Goal: Information Seeking & Learning: Find specific fact

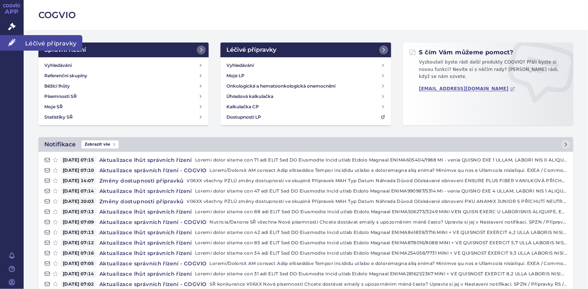
click at [8, 43] on icon at bounding box center [11, 42] width 7 height 7
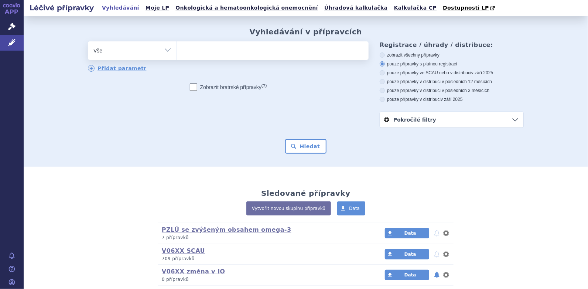
click at [219, 49] on ul at bounding box center [273, 49] width 192 height 16
click at [177, 49] on select at bounding box center [177, 50] width 0 height 18
type input "pk"
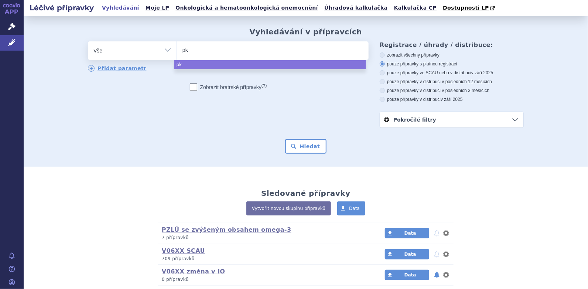
type input "pk"
type input "pk g"
type input "pk gm"
type input "pk gmp"
type input "pk gmpro"
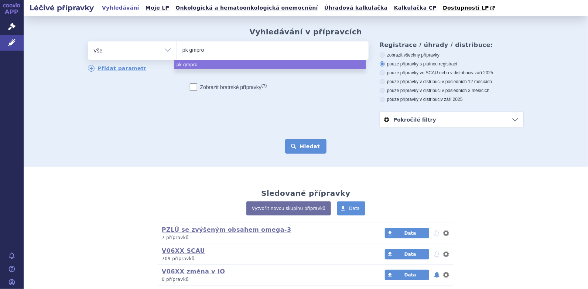
select select "pk gmpro"
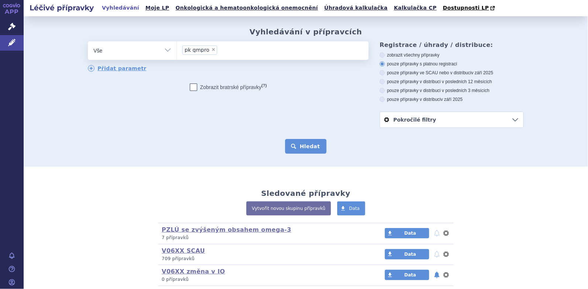
click at [298, 148] on button "Hledat" at bounding box center [306, 146] width 42 height 15
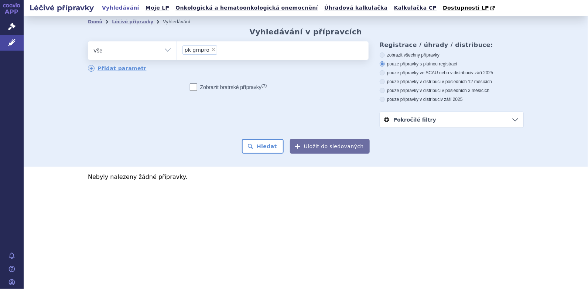
click at [199, 42] on ul "× pk gmpro" at bounding box center [273, 49] width 192 height 16
click at [177, 42] on select "pk gmpro" at bounding box center [177, 50] width 0 height 18
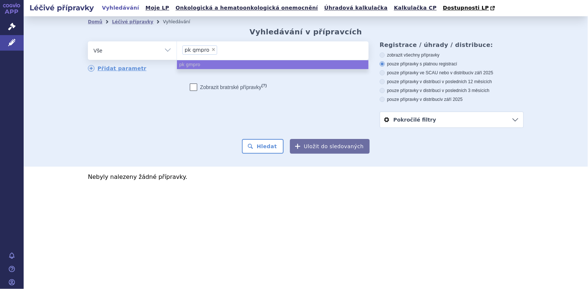
click at [209, 54] on li "× pk gmpro" at bounding box center [199, 49] width 35 height 9
click at [177, 54] on select "pk gmpro" at bounding box center [177, 50] width 0 height 18
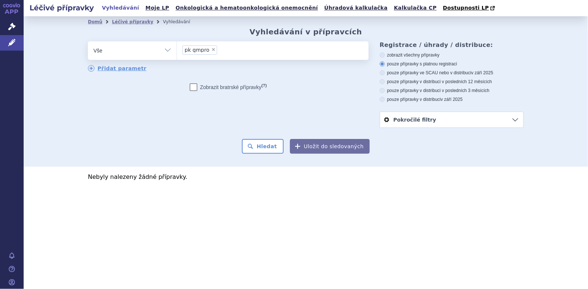
select select
type input "pk gmpro"
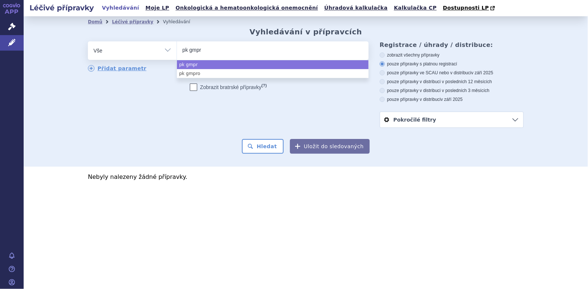
type input "pk gmp"
type input "pk gm"
type input "pk g"
type input "pk"
type input "pku"
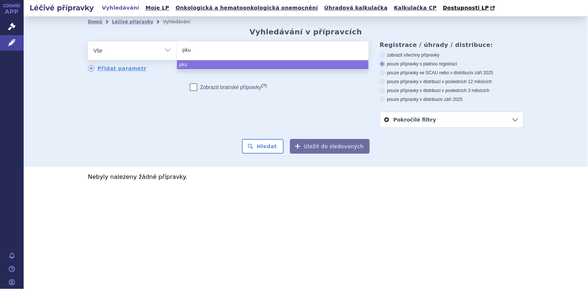
type input "pku g"
type input "pku gm"
type input "pku gmp"
type input "pku gmpro"
select select "pku gmpro"
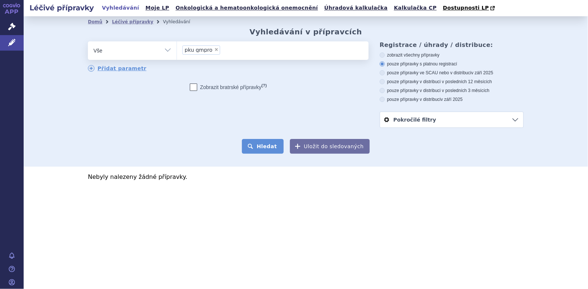
click at [262, 150] on button "Hledat" at bounding box center [263, 146] width 42 height 15
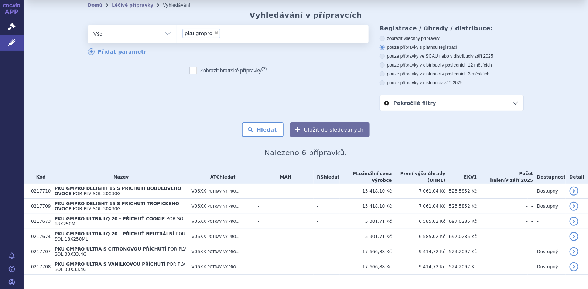
scroll to position [25, 0]
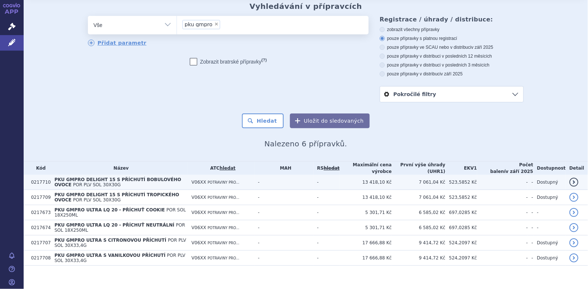
click at [108, 180] on span "PKU GMPRO DELIGHT 15 S PŘÍCHUTÍ BOBULOVÉHO OVOCE" at bounding box center [117, 182] width 127 height 10
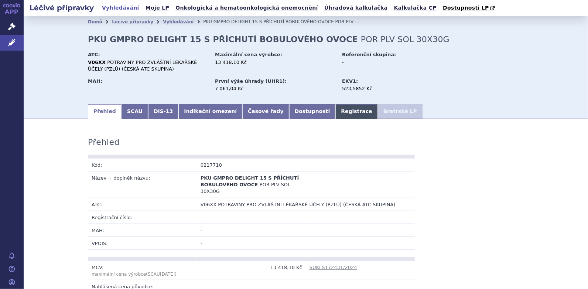
drag, startPoint x: 0, startPoint y: 0, endPoint x: 316, endPoint y: 110, distance: 334.9
click at [335, 110] on link "Registrace" at bounding box center [356, 111] width 42 height 15
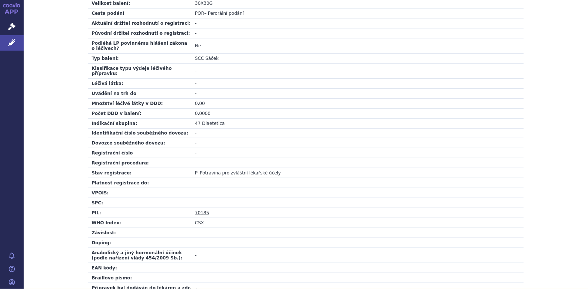
scroll to position [222, 0]
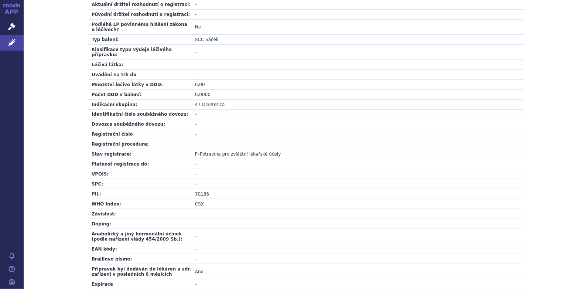
click at [197, 191] on link "70185" at bounding box center [202, 193] width 14 height 5
drag, startPoint x: 142, startPoint y: 64, endPoint x: 134, endPoint y: 73, distance: 12.0
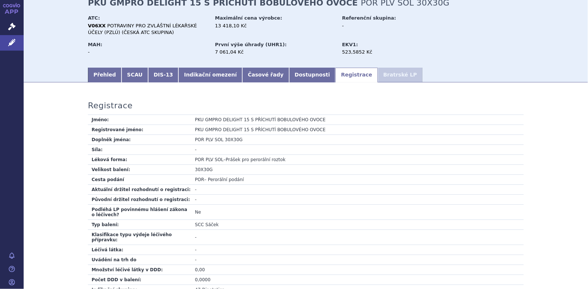
scroll to position [0, 0]
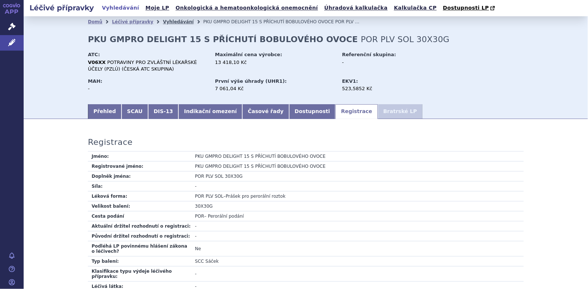
click at [163, 23] on link "Vyhledávání" at bounding box center [178, 21] width 31 height 5
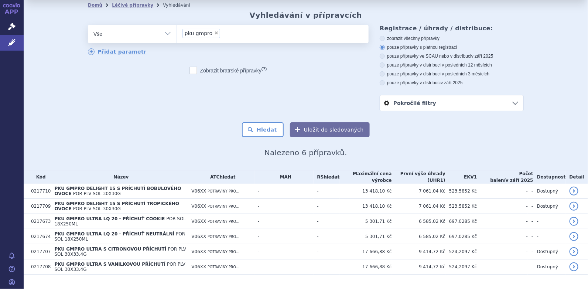
scroll to position [25, 0]
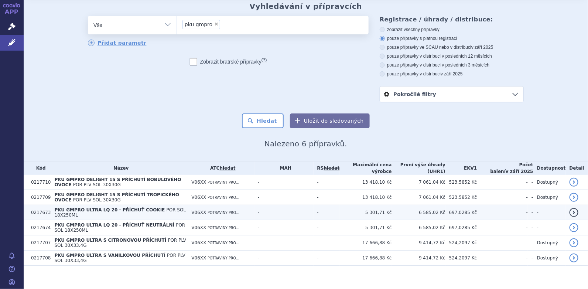
click at [128, 212] on span "PKU GMPRO ULTRA LQ 20 - PŘÍCHUŤ COOKIE" at bounding box center [109, 209] width 110 height 5
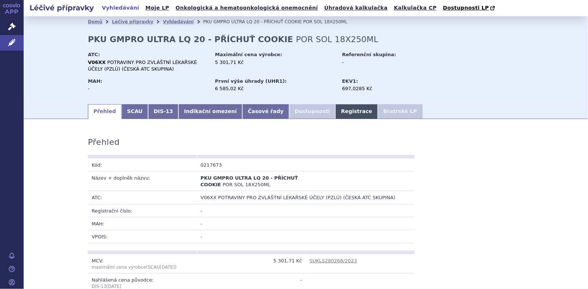
click at [335, 109] on link "Registrace" at bounding box center [356, 111] width 42 height 15
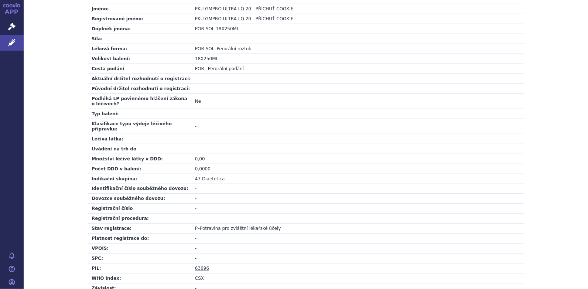
scroll to position [259, 0]
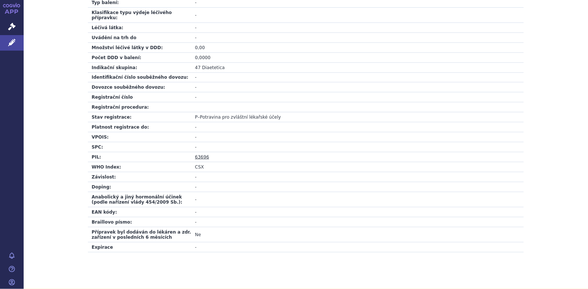
click at [196, 154] on link "63696" at bounding box center [202, 156] width 14 height 5
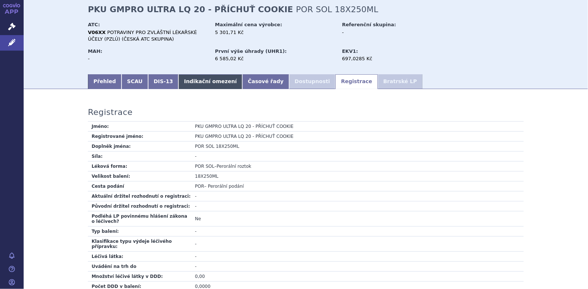
scroll to position [0, 0]
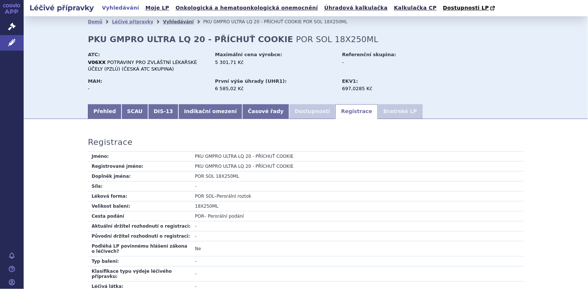
click at [163, 21] on link "Vyhledávání" at bounding box center [178, 21] width 31 height 5
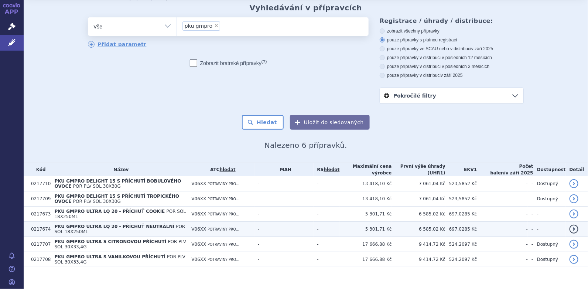
scroll to position [25, 0]
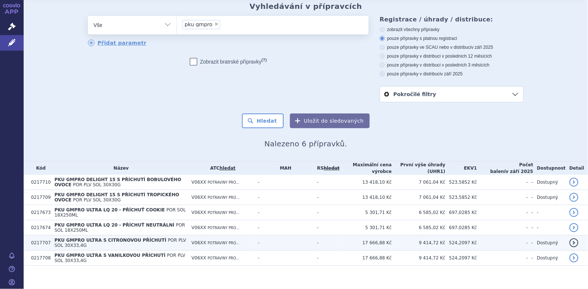
click at [99, 239] on span "PKU GMPRO ULTRA S CITRONOVOU PŘÍCHUTÍ" at bounding box center [110, 240] width 112 height 5
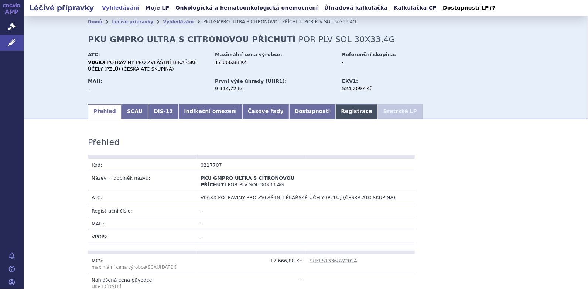
click at [335, 110] on link "Registrace" at bounding box center [356, 111] width 42 height 15
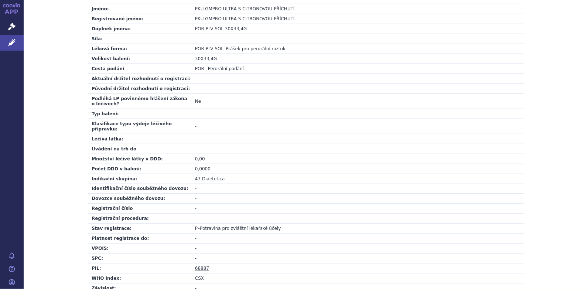
scroll to position [259, 0]
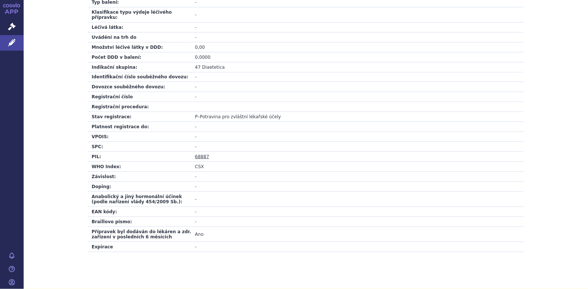
click at [200, 154] on link "68887" at bounding box center [202, 156] width 14 height 5
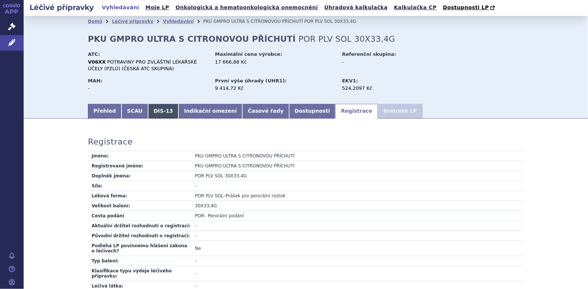
scroll to position [0, 0]
click at [167, 21] on link "Vyhledávání" at bounding box center [178, 21] width 31 height 5
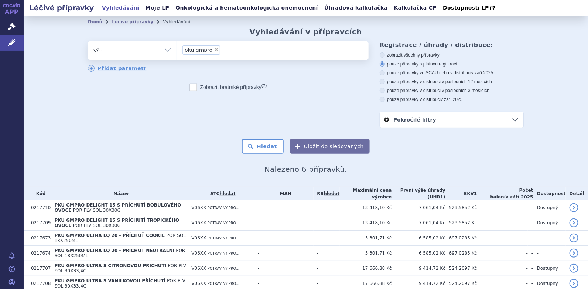
click at [214, 49] on span "×" at bounding box center [216, 49] width 4 height 4
click at [177, 49] on select "pku gmpro" at bounding box center [177, 50] width 0 height 18
select select
type input "PKU LOPHLEX LQ"
select select "PKU LOPHLEX LQ"
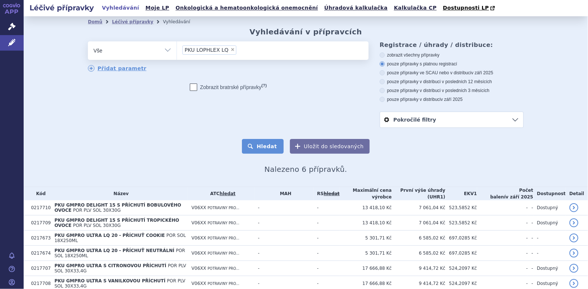
click at [264, 148] on button "Hledat" at bounding box center [263, 146] width 42 height 15
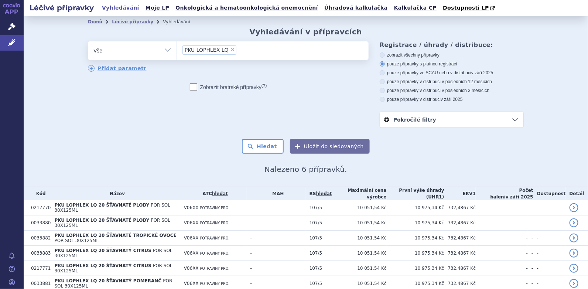
scroll to position [24, 0]
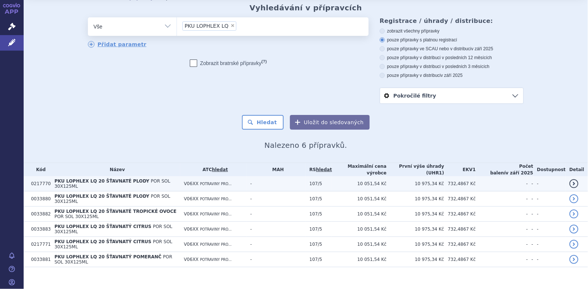
click at [104, 181] on span "PKU LOPHLEX LQ 20 ŠŤAVNATÉ PLODY" at bounding box center [101, 180] width 95 height 5
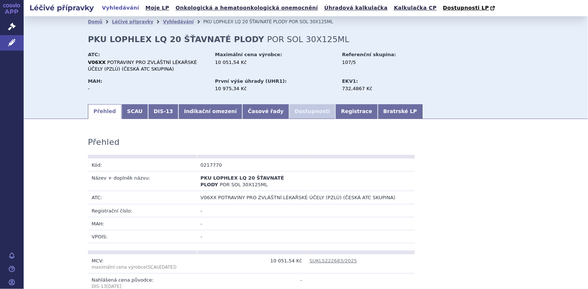
click at [335, 113] on link "Registrace" at bounding box center [356, 111] width 42 height 15
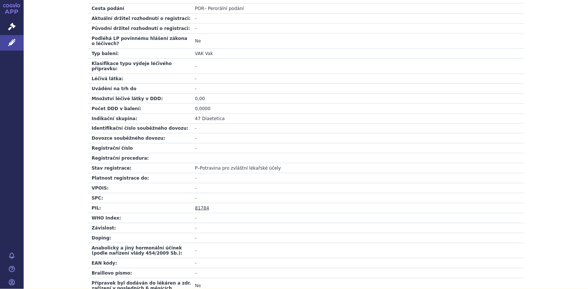
scroll to position [259, 0]
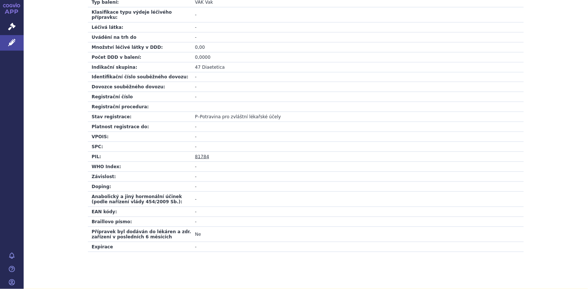
click at [198, 154] on link "81784" at bounding box center [202, 156] width 14 height 5
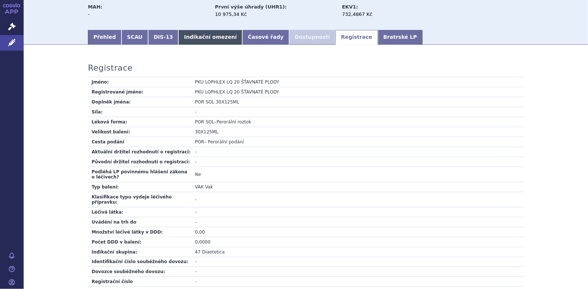
scroll to position [0, 0]
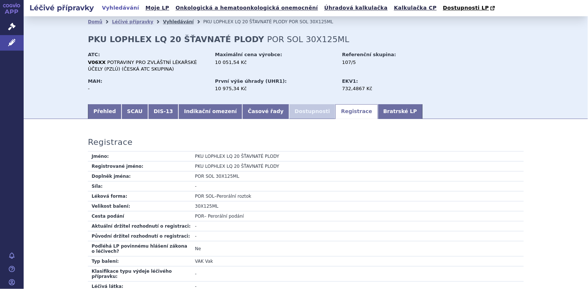
click at [166, 23] on link "Vyhledávání" at bounding box center [178, 21] width 31 height 5
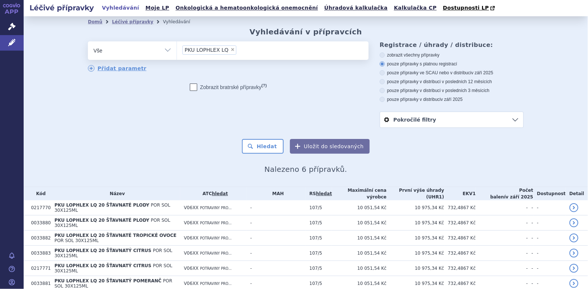
click at [235, 49] on ul "× PKU LOPHLEX LQ" at bounding box center [273, 49] width 192 height 16
click at [177, 49] on select "PKU LOPHLEX LQ" at bounding box center [177, 50] width 0 height 18
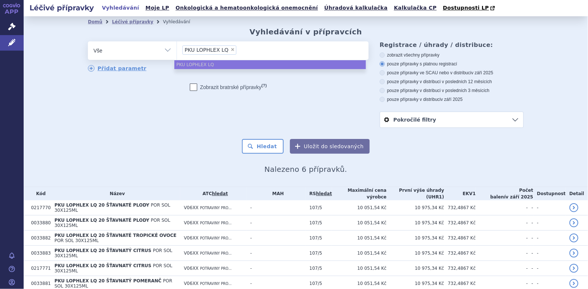
select select
type input "PKU LOPHLEX LQ"
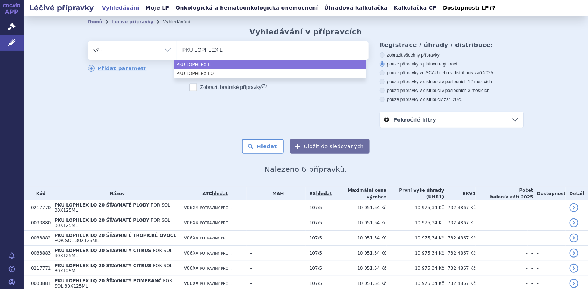
type input "PKU LOPHLEX"
type input "PKU LOPHLEX s"
type input "PKU LOPHLEX sel"
type input "PKU LOPHLEX sele"
type input "PKU LOPHLEX selec"
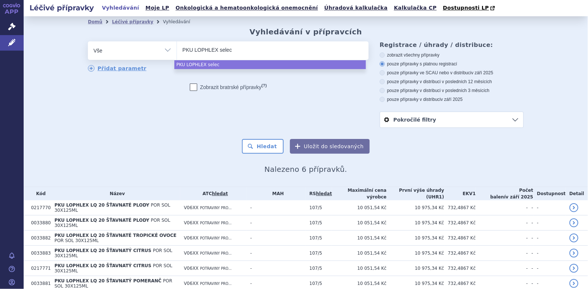
type input "PKU LOPHLEX select"
select select "PKU LOPHLEX select"
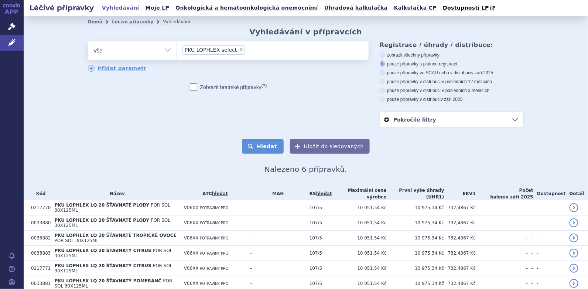
click at [258, 149] on button "Hledat" at bounding box center [263, 146] width 42 height 15
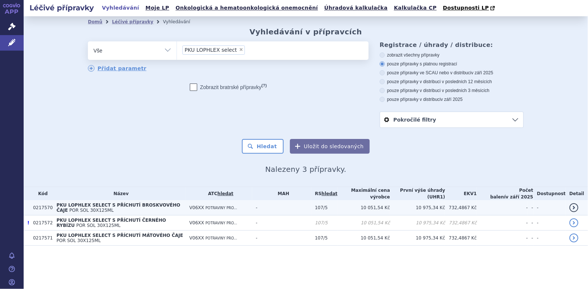
click at [124, 205] on span "PKU LOPHLEX SELECT S PŘÍCHUTÍ BROSKVOVÉHO ČAJE" at bounding box center [119, 207] width 124 height 10
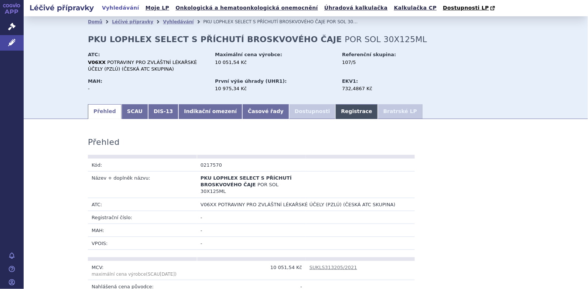
click at [335, 112] on link "Registrace" at bounding box center [356, 111] width 42 height 15
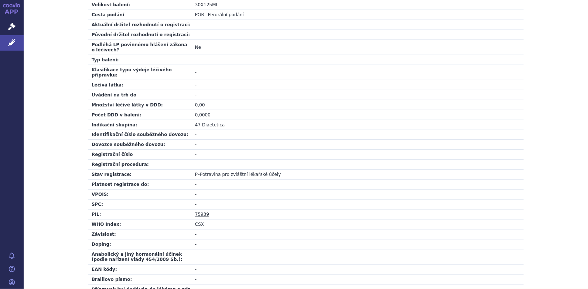
scroll to position [259, 0]
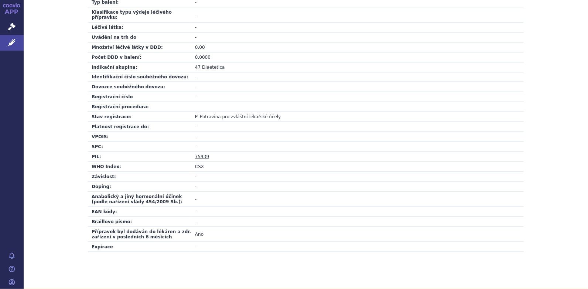
click at [200, 154] on link "75939" at bounding box center [202, 156] width 14 height 5
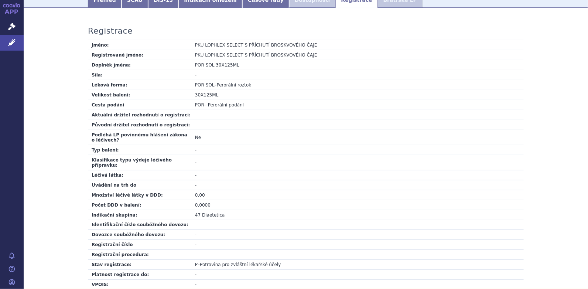
scroll to position [0, 0]
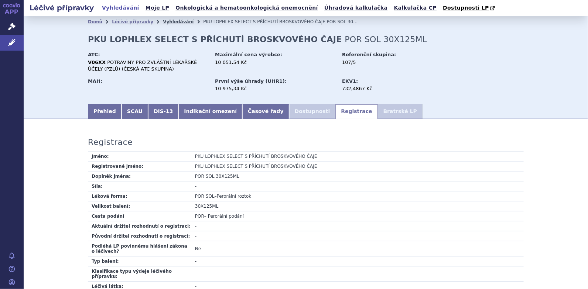
click at [166, 21] on link "Vyhledávání" at bounding box center [178, 21] width 31 height 5
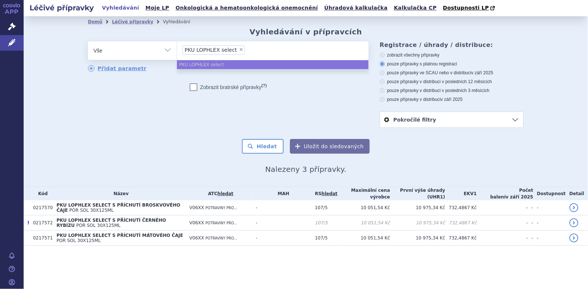
select select
type input "PKU LOPHLEX select"
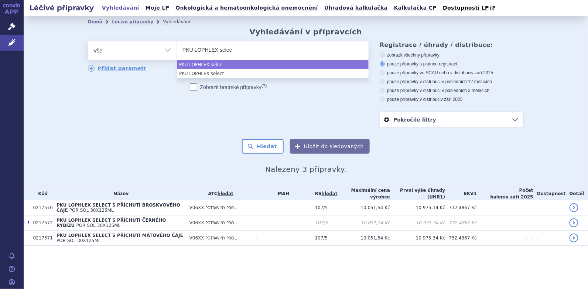
type input "PKU LOPHLEX sele"
type input "PKU LOPHLEX se"
type input "PKU LOPHLEX s"
type input "PKU LOPHLEX"
type input "PKU LOPHLE"
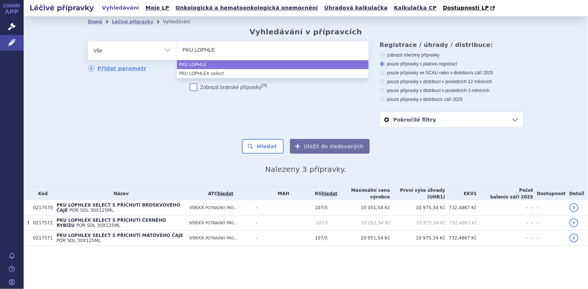
type input "PKU LOPHL"
type input "PKU LOPH"
type input "PKU LO"
type input "PKU L"
type input "PKU"
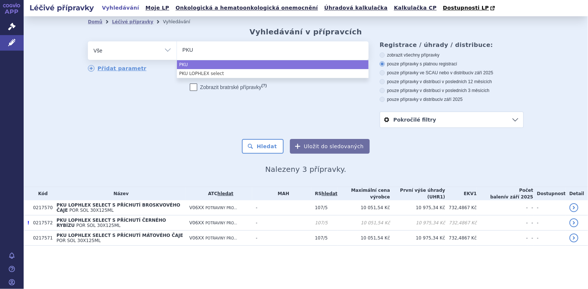
type input "PKU s"
type input "PKU sy"
type input "PKU syn"
type input "PKU syner"
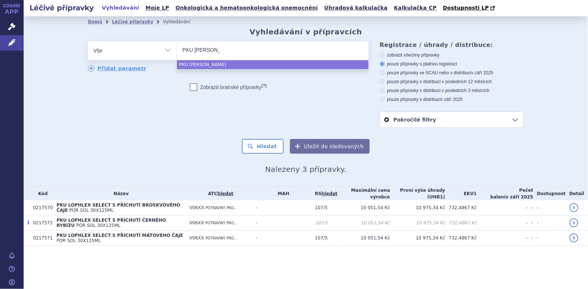
type input "PKU synerg"
type input "PKU synergy"
select select "PKU synergy"
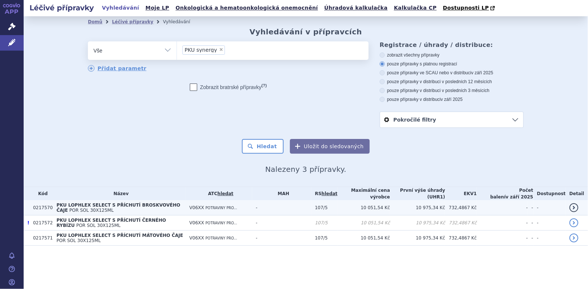
click at [95, 207] on span "PKU LOPHLEX SELECT S PŘÍCHUTÍ BROSKVOVÉHO ČAJE" at bounding box center [119, 207] width 124 height 10
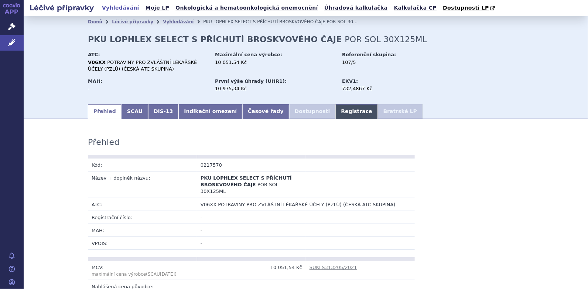
click at [335, 114] on link "Registrace" at bounding box center [356, 111] width 42 height 15
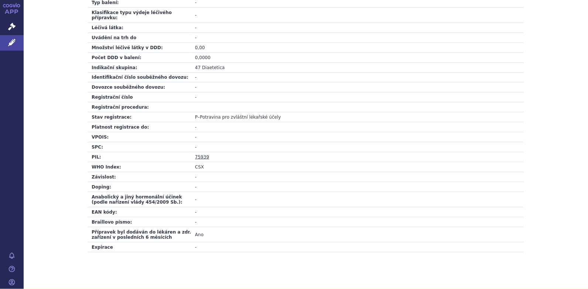
scroll to position [259, 0]
click at [197, 154] on link "75939" at bounding box center [202, 156] width 14 height 5
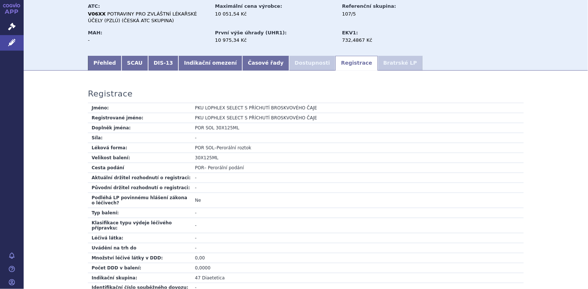
scroll to position [0, 0]
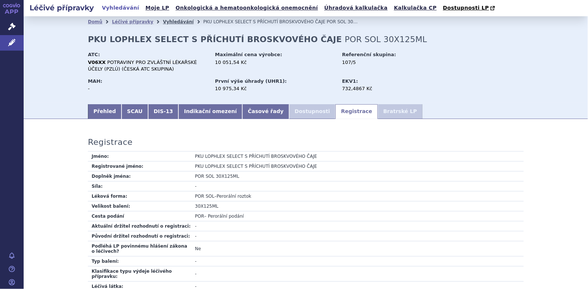
click at [163, 19] on link "Vyhledávání" at bounding box center [178, 21] width 31 height 5
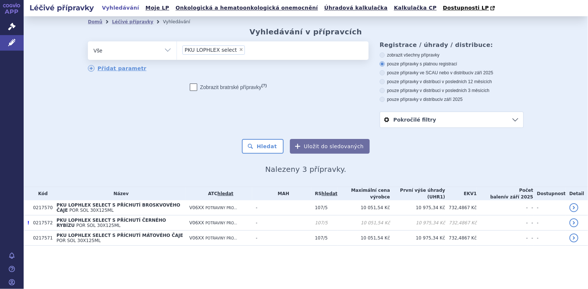
click at [247, 54] on input "PKU LOPHLEX select × PKU LOPHLEX select" at bounding box center [249, 49] width 4 height 9
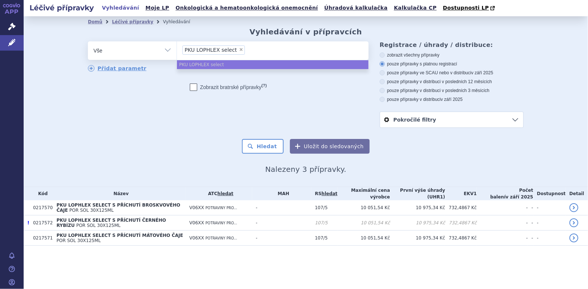
select select
type input "PKU LOPHLEX select"
type input "PKU LOPHLEX sele"
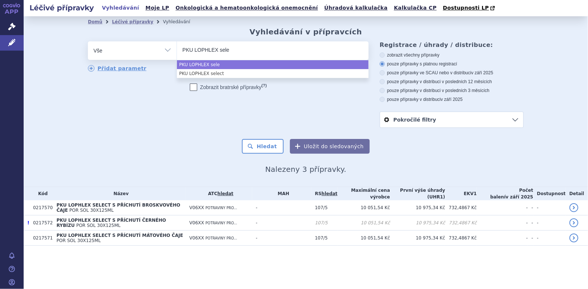
type input "PKU LOPHLEX sel"
type input "PKU LOPHLEX se"
type input "PKU LOPHLE"
type input "PKU LOPHL"
type input "PKU LOPH"
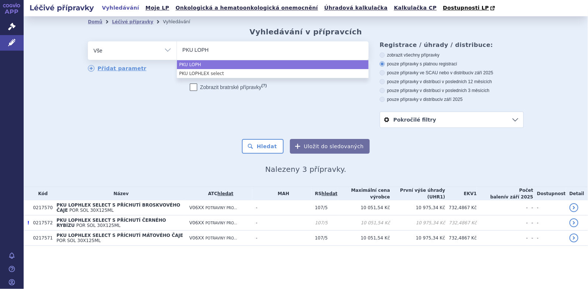
type input "PKU LOP"
type input "PKU LO"
type input "PKU L"
type input "PKU"
type input "PKU s"
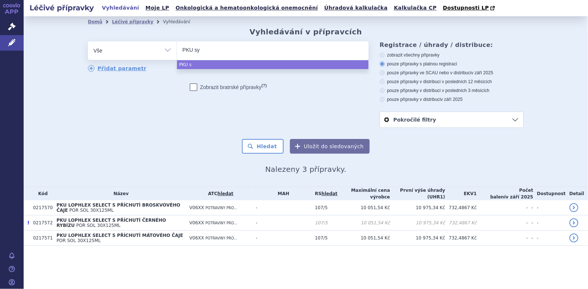
type input "PKU syn"
type input "PKU syne"
type input "PKU syner"
type input "PKU synerg"
type input "PKU synergy"
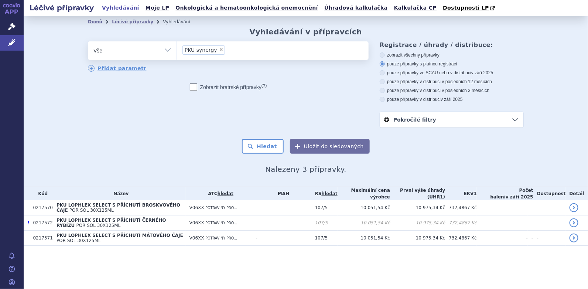
select select "PKU synergy"
click at [259, 146] on button "Hledat" at bounding box center [263, 146] width 42 height 15
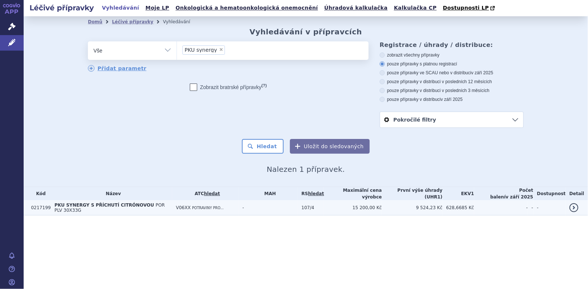
click at [87, 205] on span "PKU SYNERGY S PŘÍCHUTÍ CITRÓNOVOU" at bounding box center [104, 204] width 100 height 5
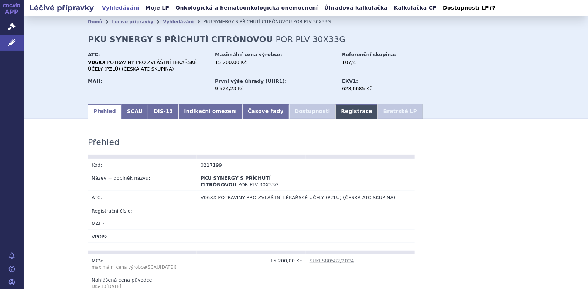
click at [335, 111] on link "Registrace" at bounding box center [356, 111] width 42 height 15
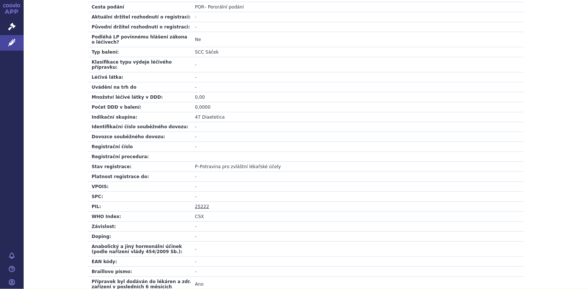
scroll to position [259, 0]
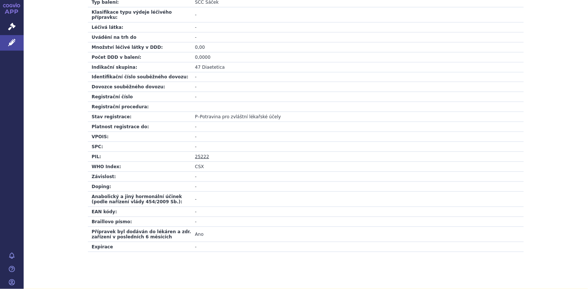
click at [195, 154] on link "25222" at bounding box center [202, 156] width 14 height 5
click at [14, 26] on icon at bounding box center [11, 26] width 7 height 7
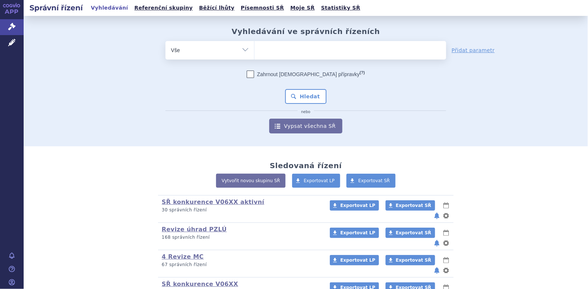
drag, startPoint x: 272, startPoint y: 52, endPoint x: 268, endPoint y: 51, distance: 4.3
click at [272, 52] on ul at bounding box center [351, 49] width 192 height 16
click at [255, 52] on select at bounding box center [254, 50] width 0 height 18
type input "nu"
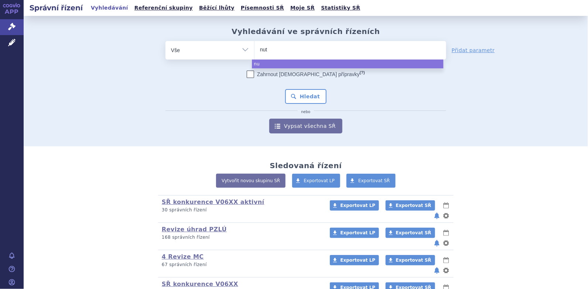
type input "nuti"
type input "nutil"
type input "nutilis"
select select "nutilis"
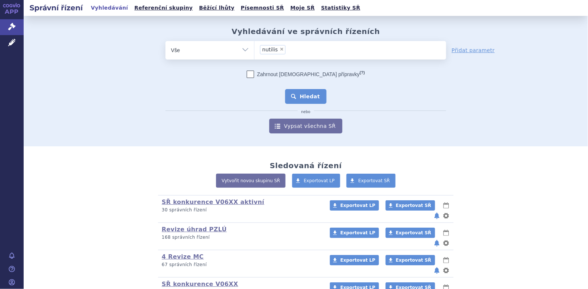
click at [300, 92] on button "Hledat" at bounding box center [306, 96] width 42 height 15
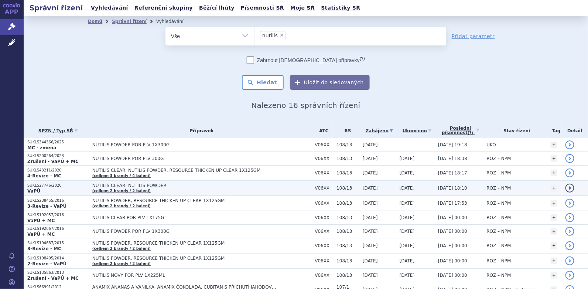
click at [100, 184] on span "NUTILIS CLEAR, NUTILIS POWDER" at bounding box center [184, 185] width 185 height 5
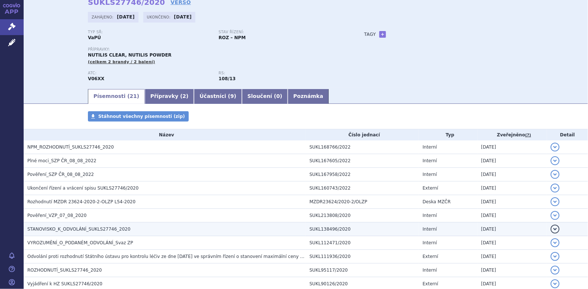
scroll to position [111, 0]
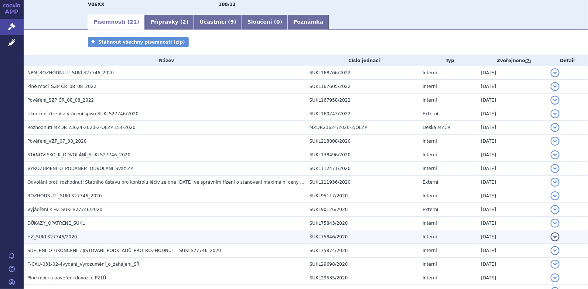
click at [47, 237] on span "HZ_SUKLS27746/2020" at bounding box center [52, 236] width 50 height 5
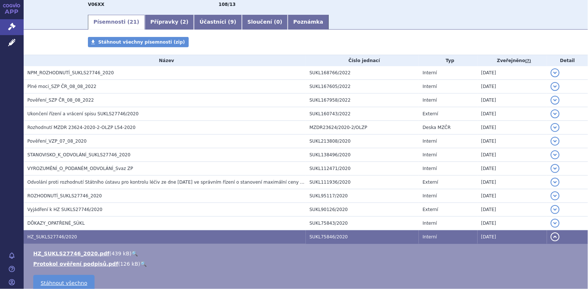
click at [131, 250] on link "🔍" at bounding box center [134, 253] width 6 height 6
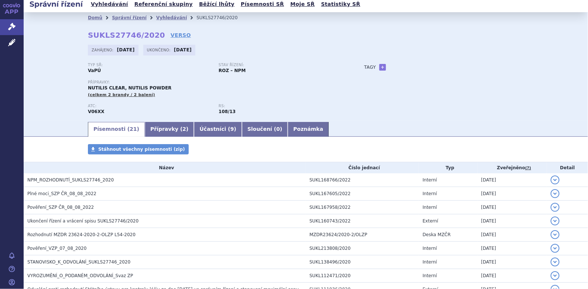
scroll to position [0, 0]
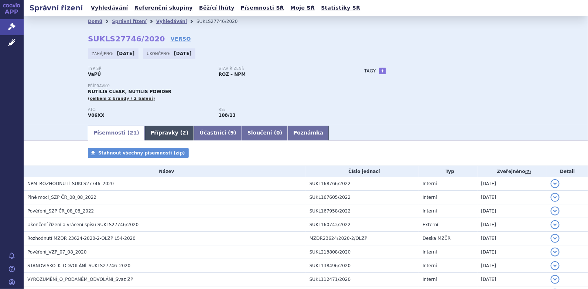
click at [151, 134] on link "Přípravky ( 2 )" at bounding box center [169, 133] width 49 height 15
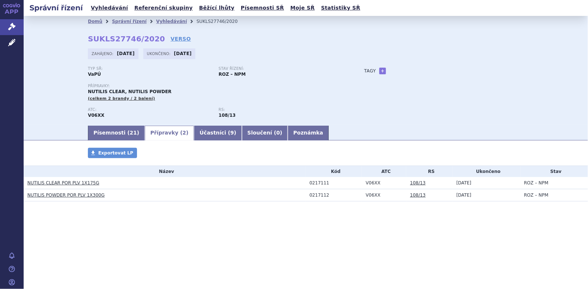
click at [67, 195] on link "NUTILIS POWDER POR PLV 1X300G" at bounding box center [65, 194] width 77 height 5
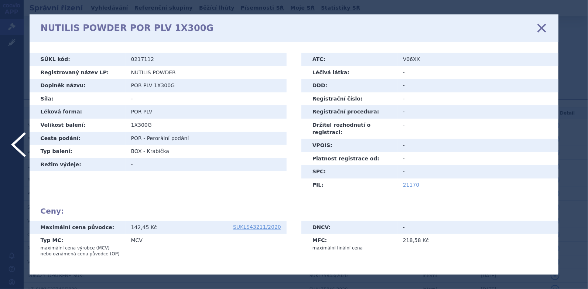
click at [405, 182] on link "21170" at bounding box center [411, 185] width 17 height 6
click at [541, 25] on icon at bounding box center [542, 28] width 16 height 16
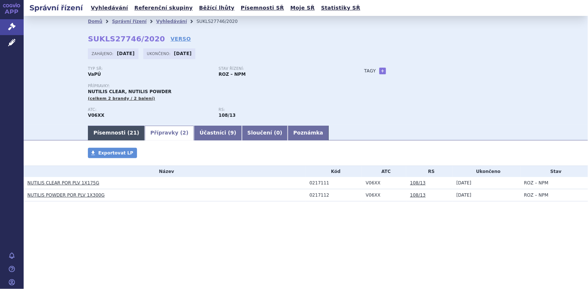
click at [98, 129] on link "Písemnosti ( 21 )" at bounding box center [116, 133] width 57 height 15
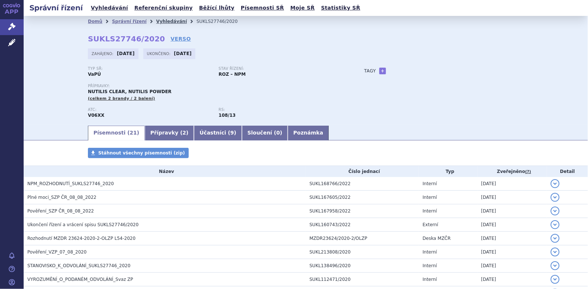
click at [158, 21] on link "Vyhledávání" at bounding box center [171, 21] width 31 height 5
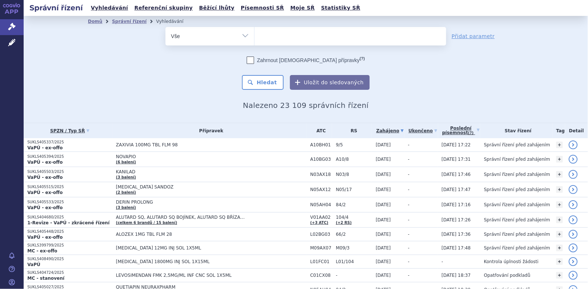
click at [261, 36] on input "search" at bounding box center [262, 35] width 4 height 9
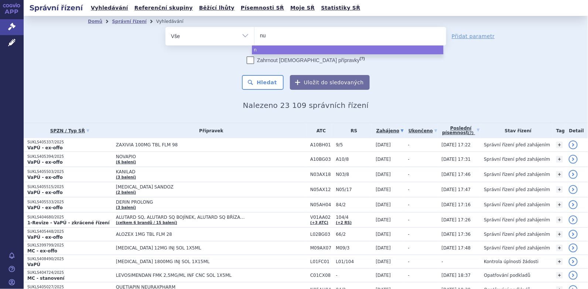
type input "nut"
type input "nuti"
type input "nutili"
type input "nutilis"
select select "nutilis"
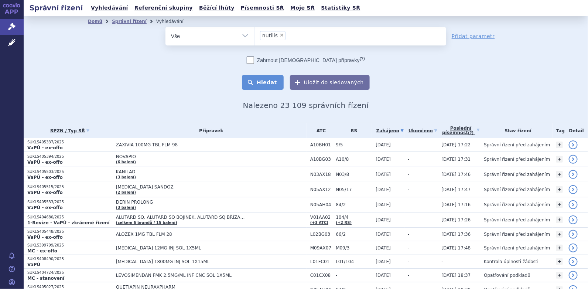
click at [273, 82] on button "Hledat" at bounding box center [263, 82] width 42 height 15
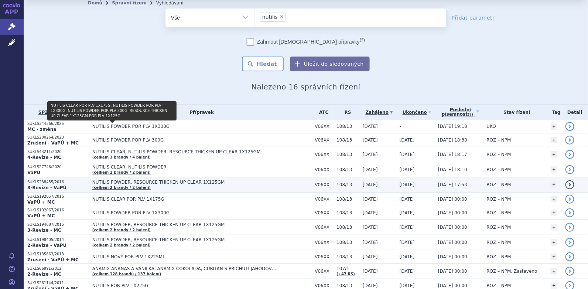
scroll to position [74, 0]
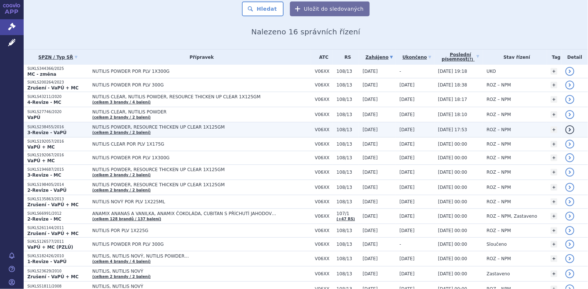
click at [81, 130] on p "3-Revize - VaPÚ" at bounding box center [57, 133] width 61 height 6
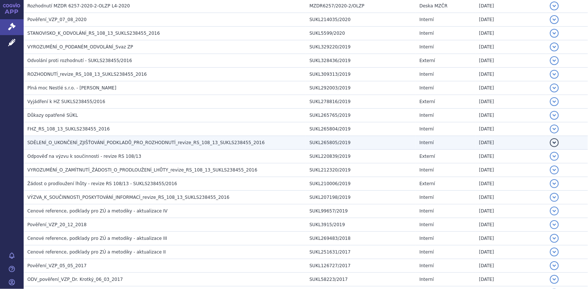
scroll to position [259, 0]
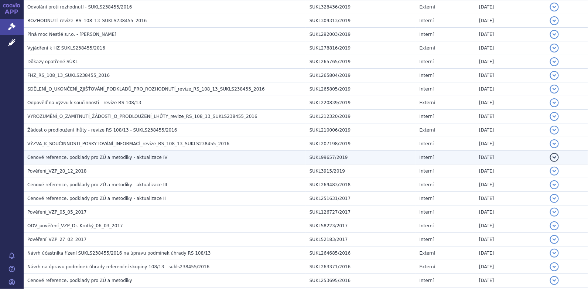
click at [75, 157] on span "Cenové reference, podklady pro ZÚ a metodiky - aktualizace IV" at bounding box center [97, 157] width 140 height 5
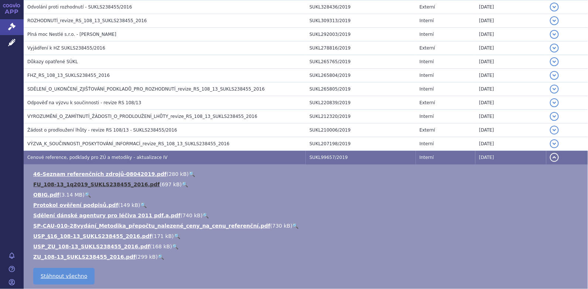
drag, startPoint x: 76, startPoint y: 182, endPoint x: 80, endPoint y: 182, distance: 4.1
click at [76, 182] on link "FU_108-13_1q2019_SUKLS238455_2016.pdf" at bounding box center [96, 184] width 126 height 6
click at [182, 182] on link "🔍" at bounding box center [185, 184] width 6 height 6
